Goal: Information Seeking & Learning: Learn about a topic

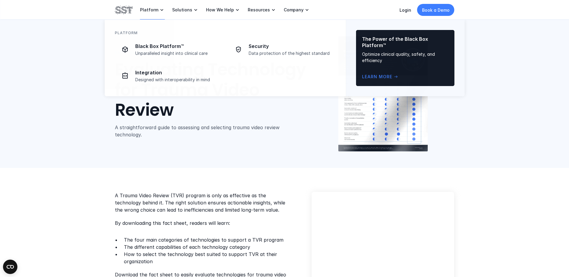
click at [144, 10] on p "Platform" at bounding box center [149, 9] width 18 height 5
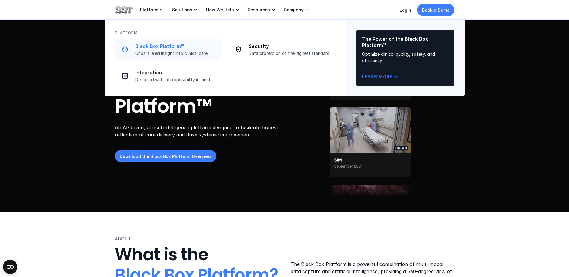
click at [169, 51] on p "Unparalleled insight into clinical care" at bounding box center [176, 53] width 83 height 5
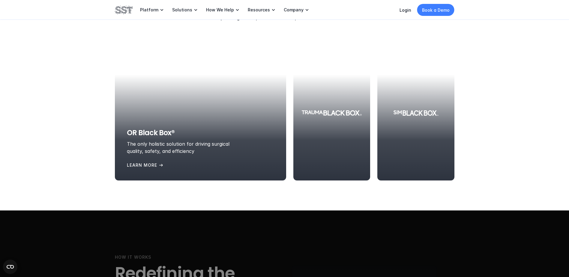
scroll to position [660, 0]
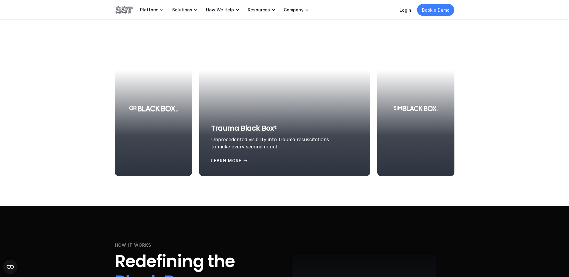
click at [289, 118] on div at bounding box center [284, 108] width 171 height 135
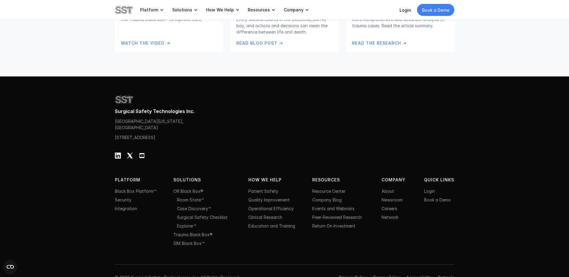
scroll to position [1259, 0]
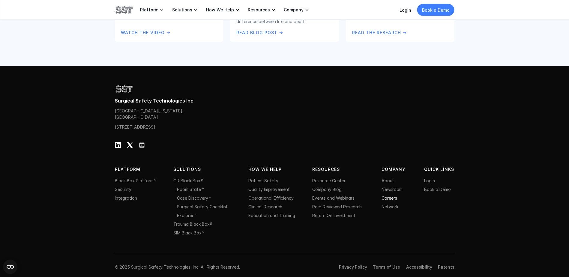
click at [389, 201] on link "Careers" at bounding box center [389, 198] width 16 height 5
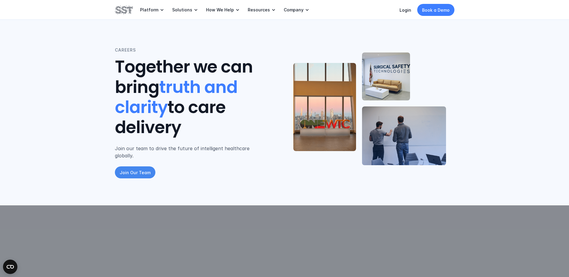
click at [137, 169] on p "Join Our Team" at bounding box center [135, 172] width 31 height 6
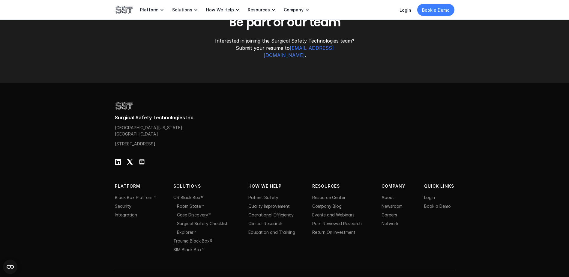
scroll to position [883, 0]
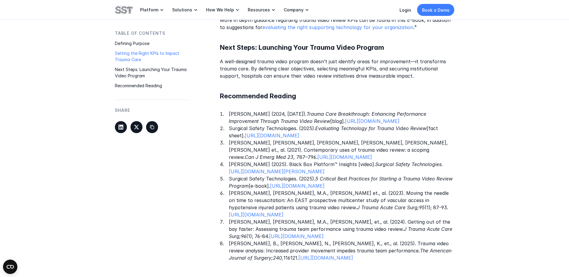
scroll to position [660, 0]
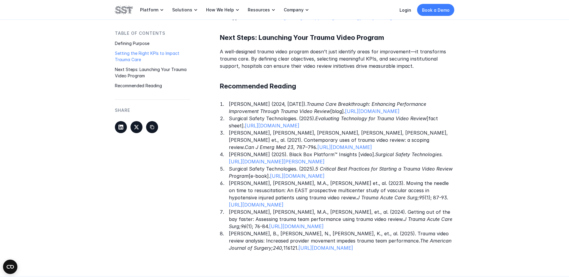
drag, startPoint x: 399, startPoint y: 246, endPoint x: 479, endPoint y: 264, distance: 82.2
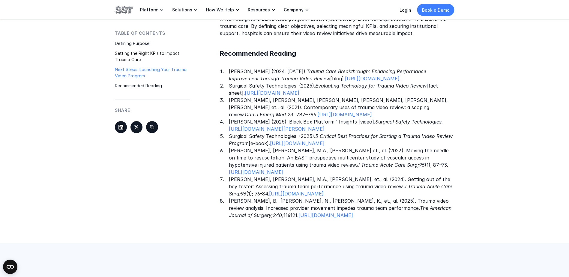
scroll to position [720, 0]
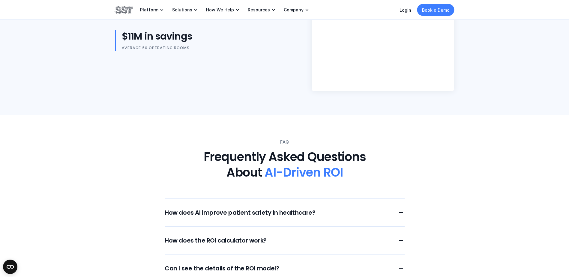
scroll to position [630, 0]
